Goal: Information Seeking & Learning: Check status

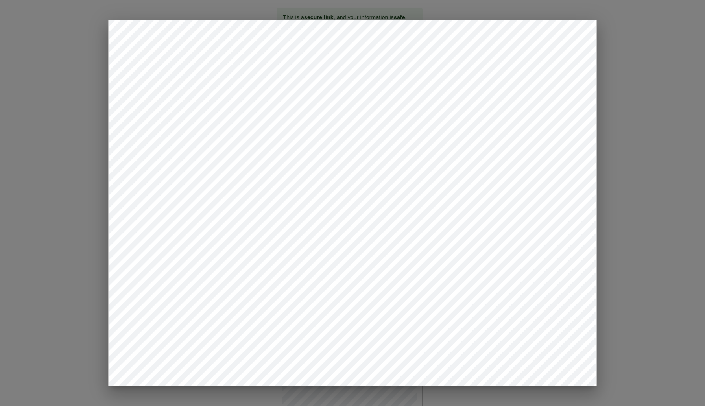
drag, startPoint x: 626, startPoint y: 79, endPoint x: 635, endPoint y: 37, distance: 43.5
